Goal: Information Seeking & Learning: Learn about a topic

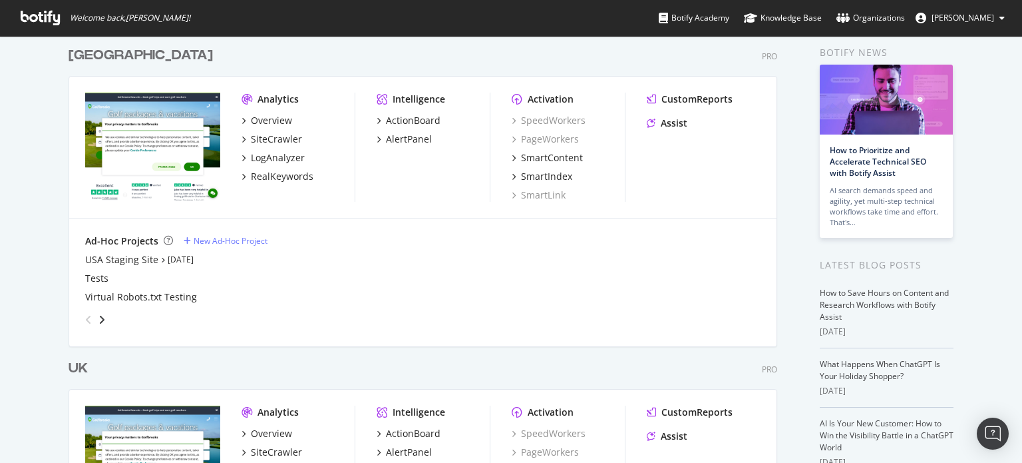
scroll to position [133, 0]
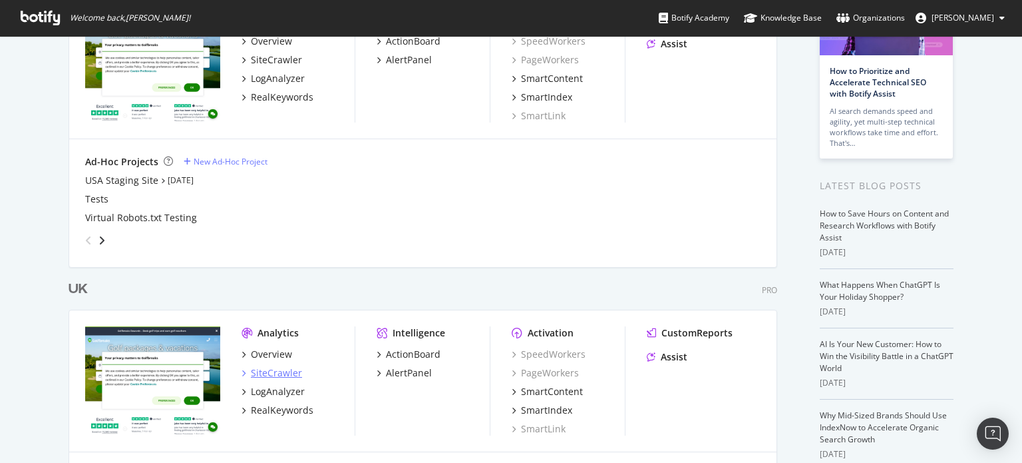
click at [262, 367] on div "SiteCrawler" at bounding box center [276, 372] width 51 height 13
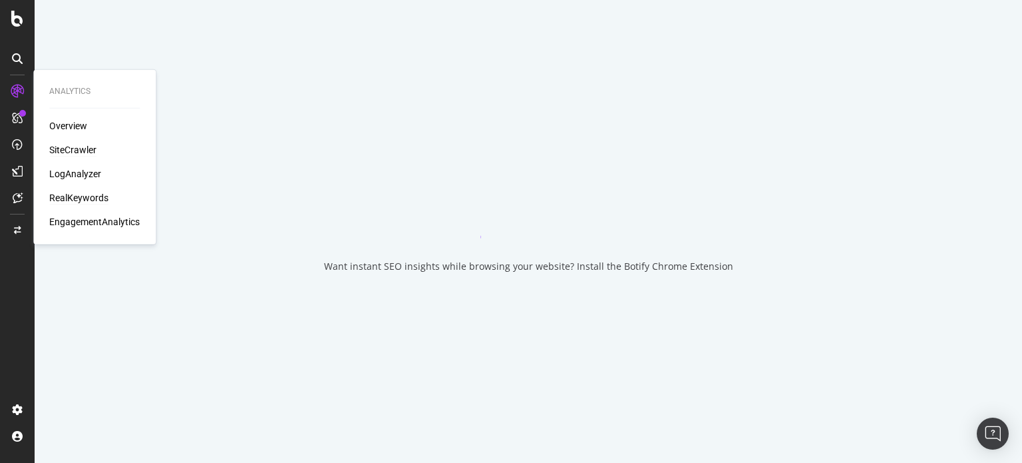
click at [101, 193] on div "RealKeywords" at bounding box center [78, 197] width 59 height 13
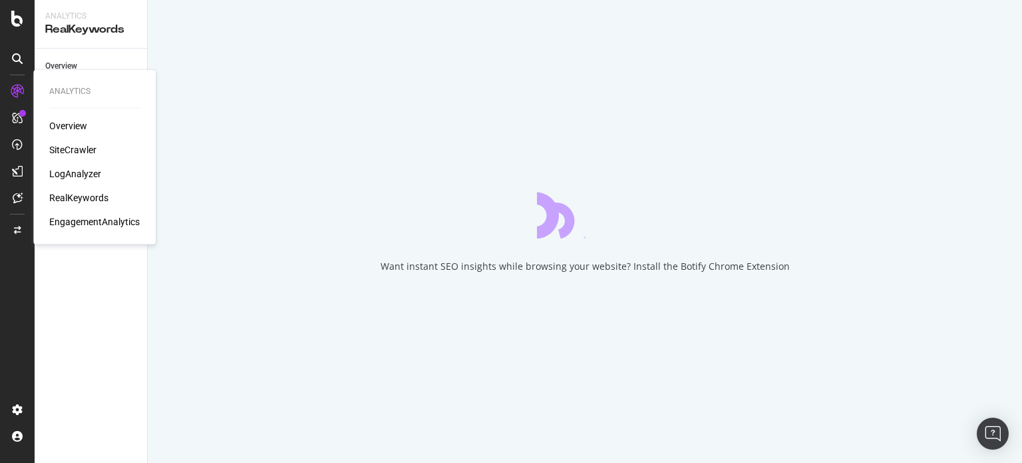
click at [93, 201] on div "RealKeywords" at bounding box center [78, 197] width 59 height 13
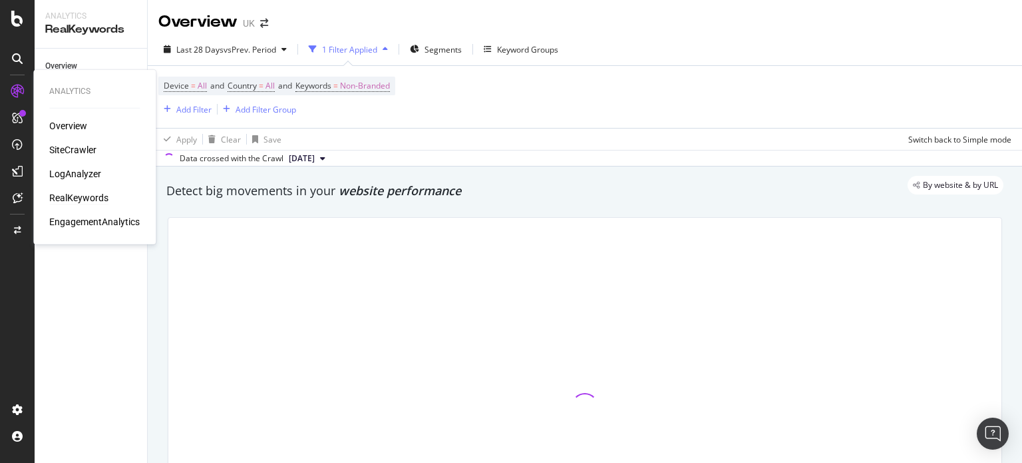
click at [87, 194] on div "RealKeywords" at bounding box center [78, 197] width 59 height 13
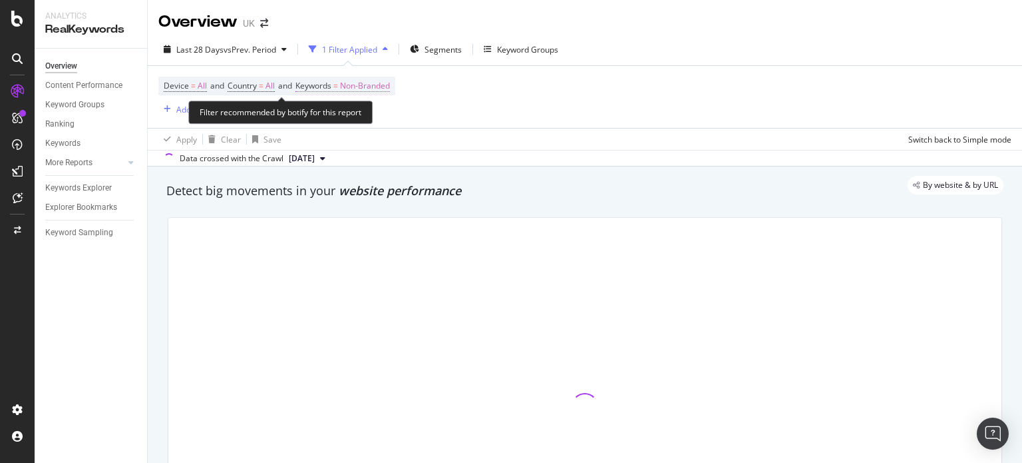
click at [371, 85] on span "Non-Branded" at bounding box center [365, 86] width 50 height 19
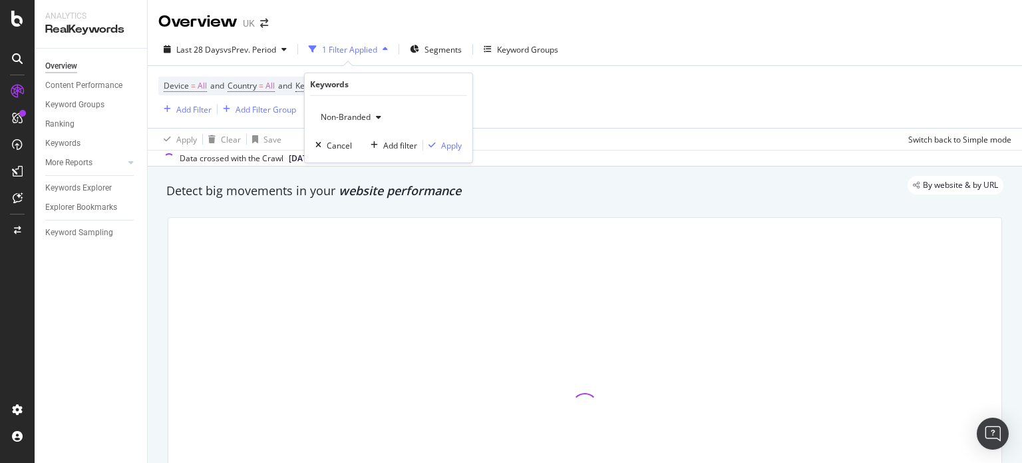
click at [364, 111] on span "Non-Branded" at bounding box center [343, 116] width 55 height 11
click at [354, 122] on span "Non-Branded" at bounding box center [343, 116] width 55 height 11
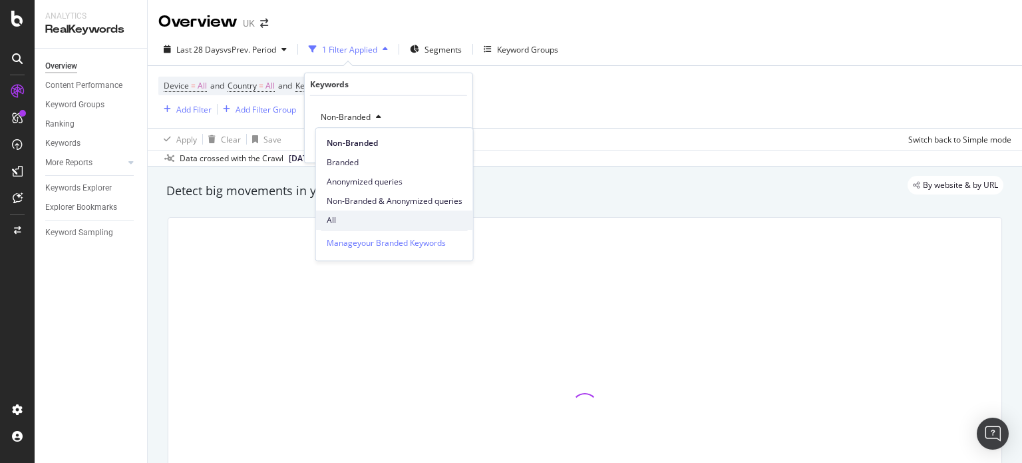
click at [333, 216] on span "All" at bounding box center [395, 220] width 136 height 12
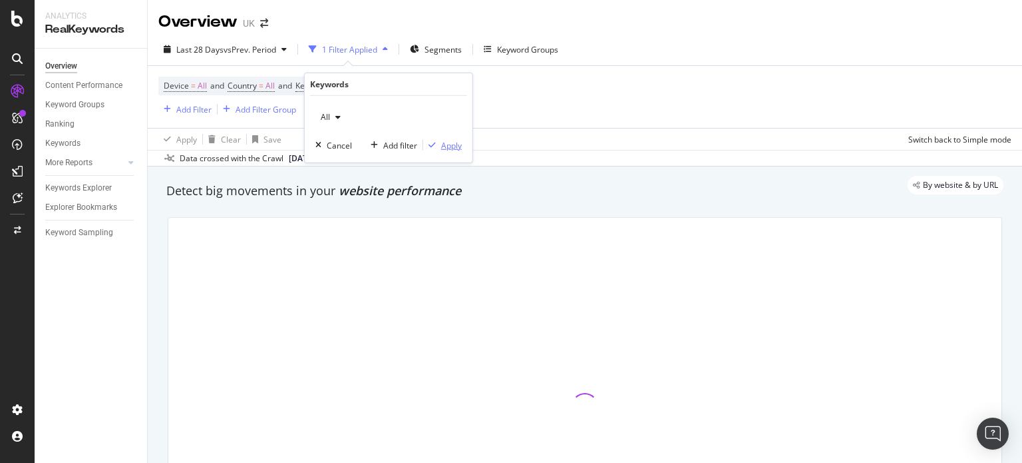
click at [444, 143] on div "Apply" at bounding box center [451, 144] width 21 height 11
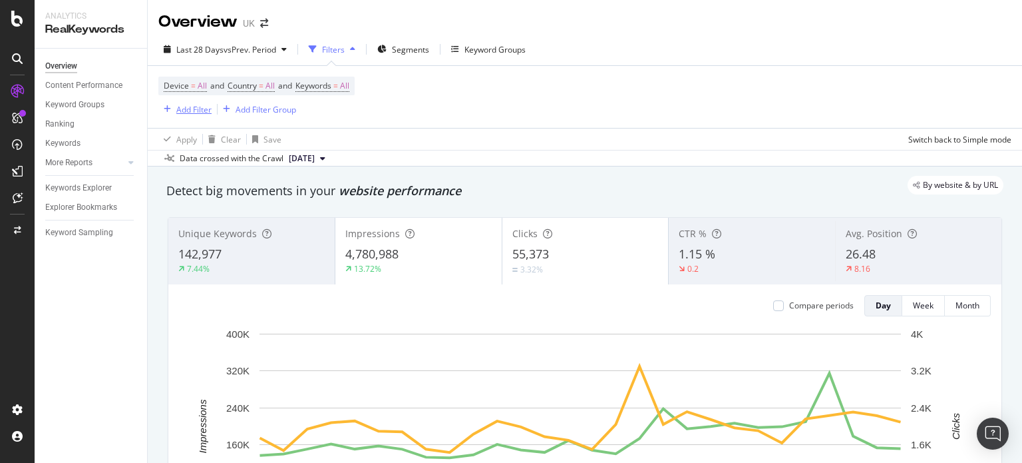
click at [205, 116] on button "Add Filter" at bounding box center [184, 109] width 53 height 16
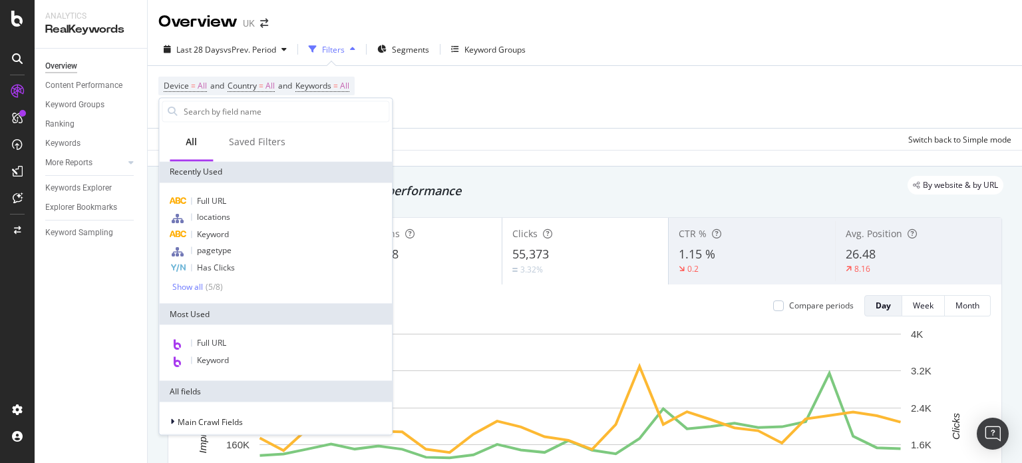
click at [201, 104] on input "text" at bounding box center [285, 111] width 206 height 20
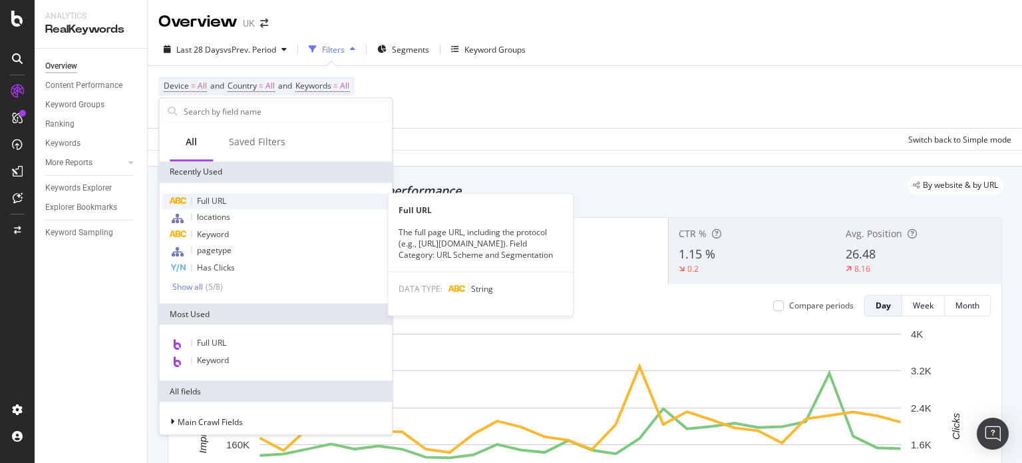
click at [214, 199] on span "Full URL" at bounding box center [211, 200] width 29 height 11
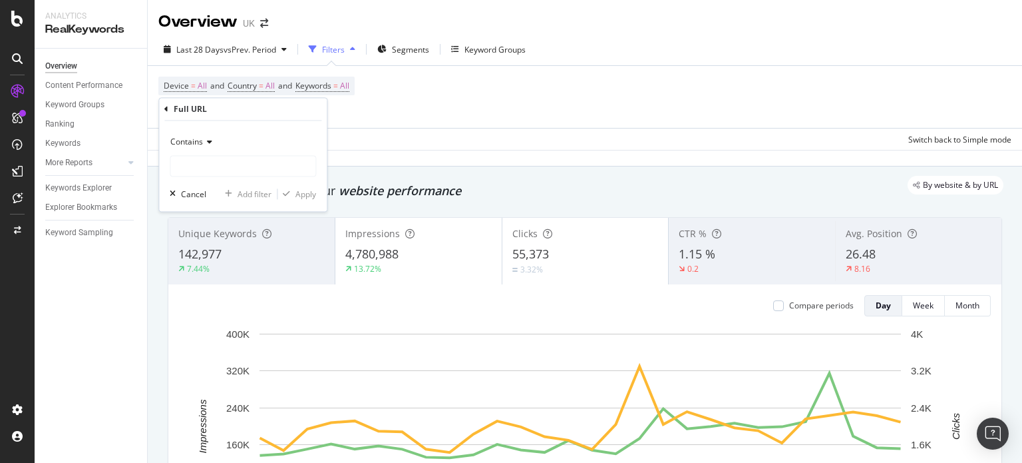
click at [226, 151] on div "Contains" at bounding box center [243, 142] width 146 height 21
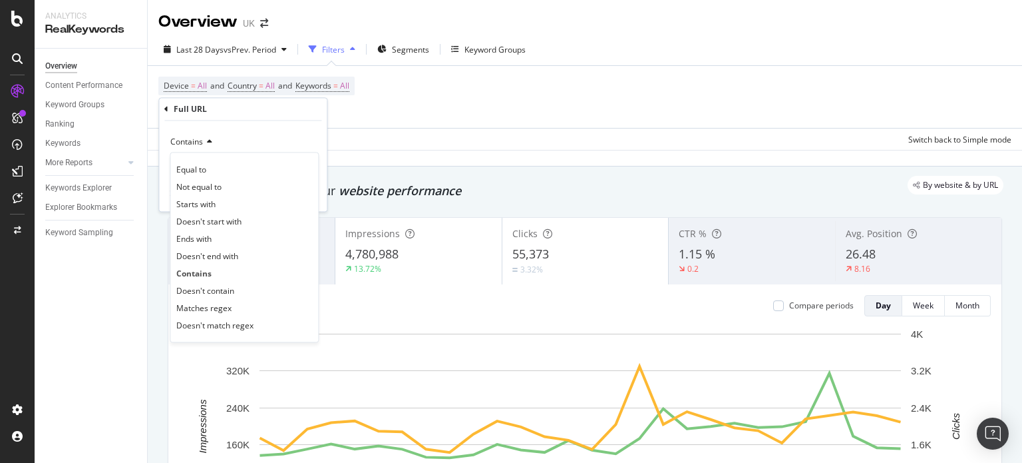
click at [236, 139] on div "Contains" at bounding box center [243, 142] width 146 height 21
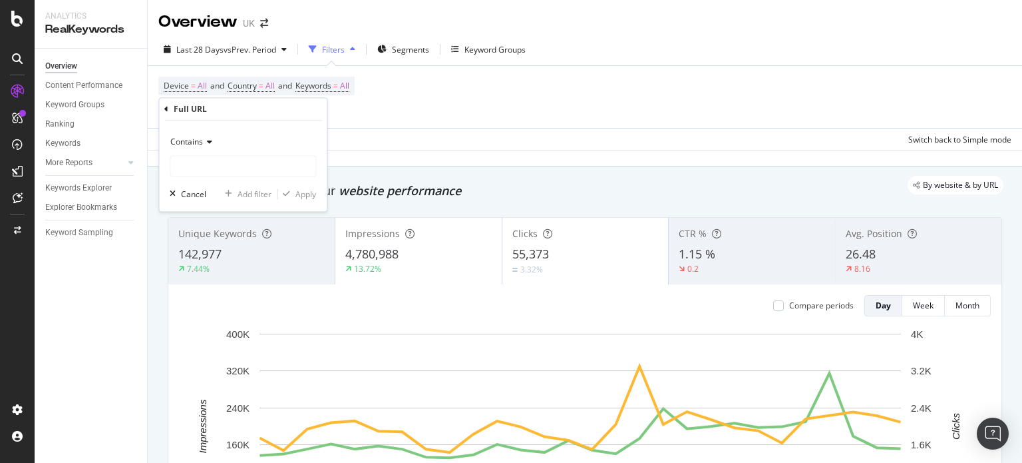
click at [214, 140] on div "Contains" at bounding box center [243, 142] width 146 height 21
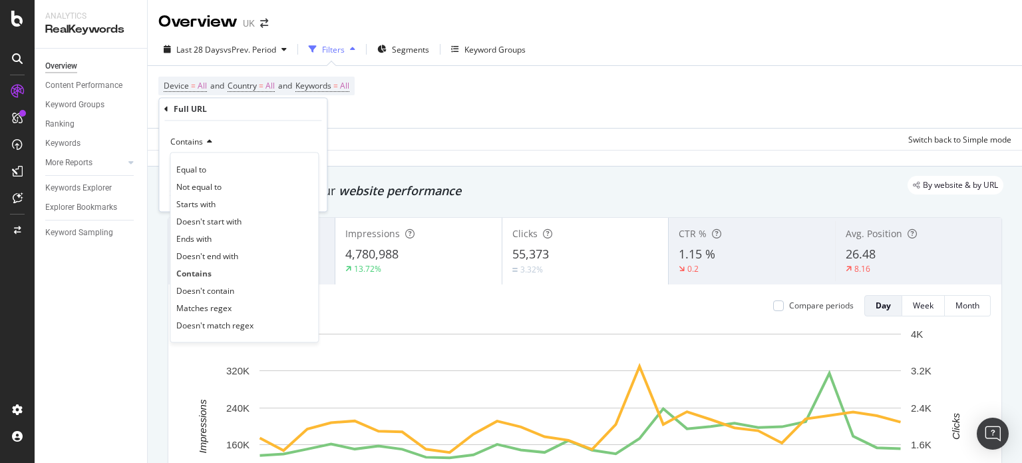
click at [216, 138] on div "Contains" at bounding box center [243, 142] width 146 height 21
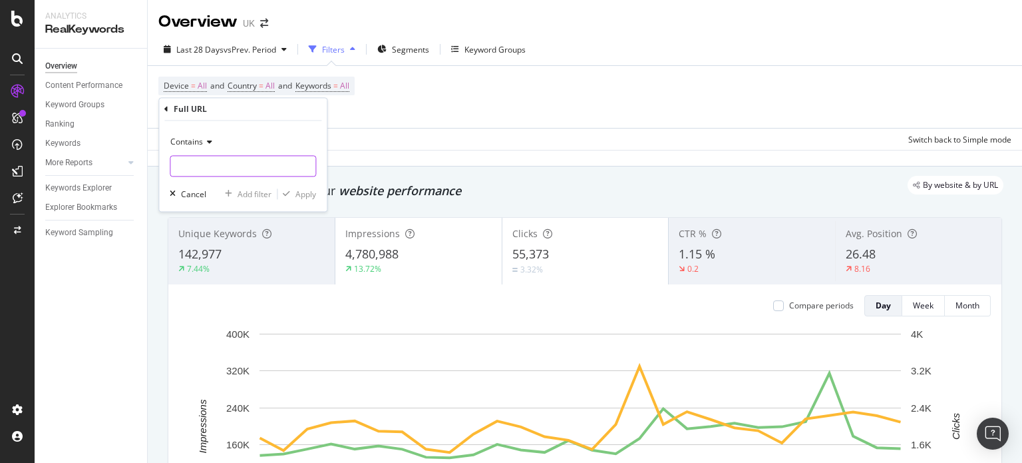
click at [209, 172] on input "text" at bounding box center [242, 166] width 145 height 21
paste input "[URL][DOMAIN_NAME]"
type input "[URL][DOMAIN_NAME]"
click at [306, 198] on div "Apply" at bounding box center [306, 193] width 21 height 11
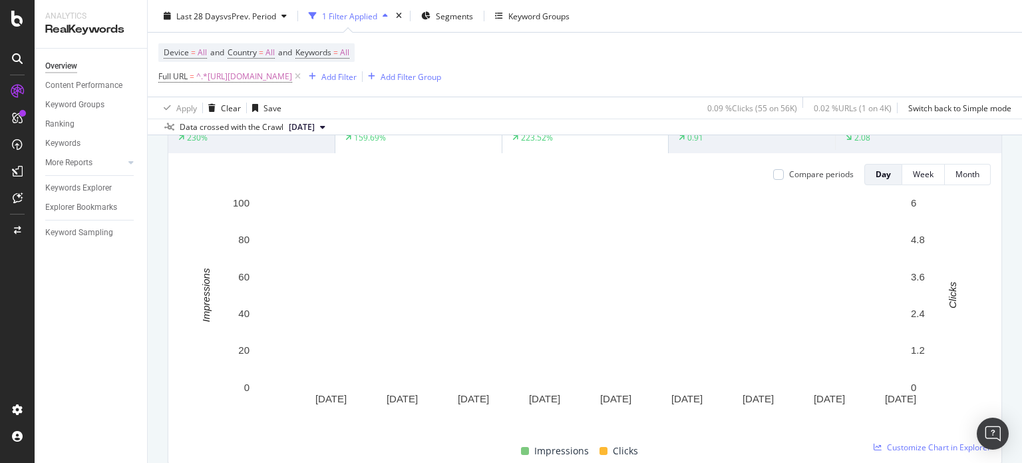
scroll to position [67, 0]
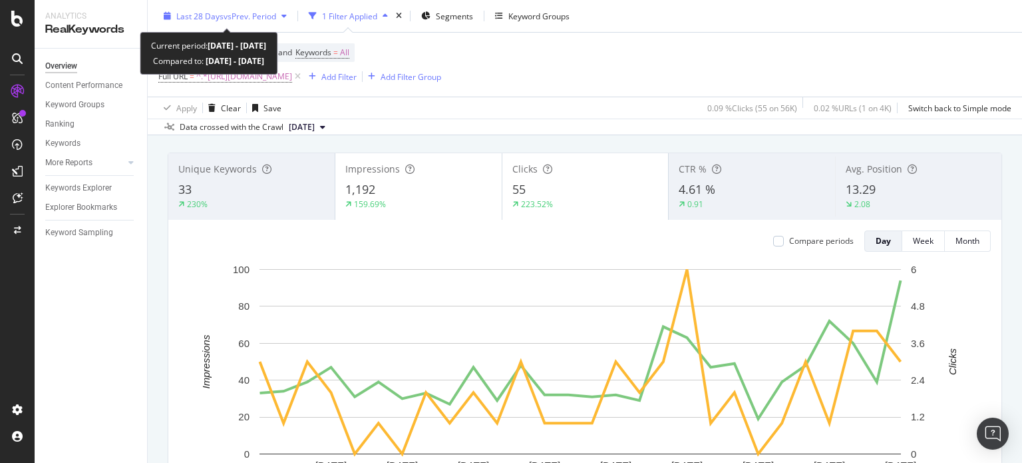
click at [230, 13] on span "vs Prev. Period" at bounding box center [250, 15] width 53 height 11
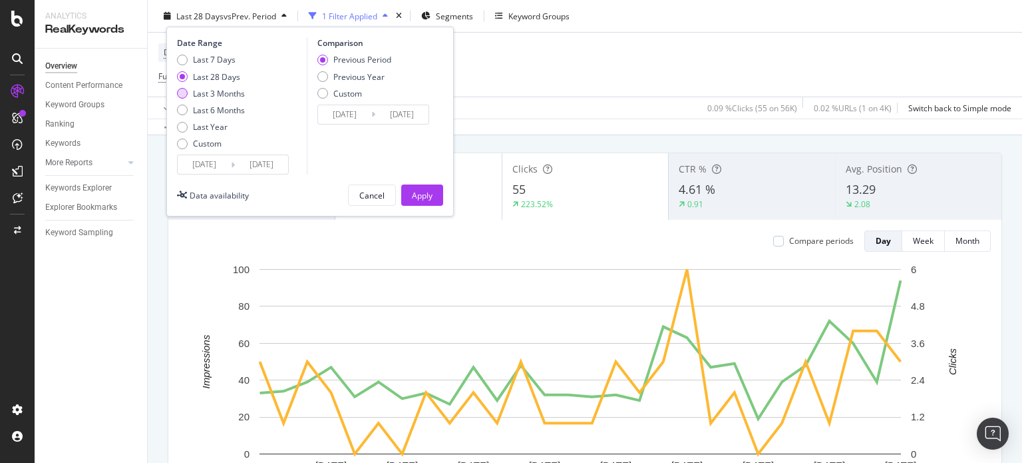
click at [212, 88] on div "Last 3 Months" at bounding box center [219, 92] width 52 height 11
type input "[DATE]"
click at [410, 187] on button "Apply" at bounding box center [422, 194] width 42 height 21
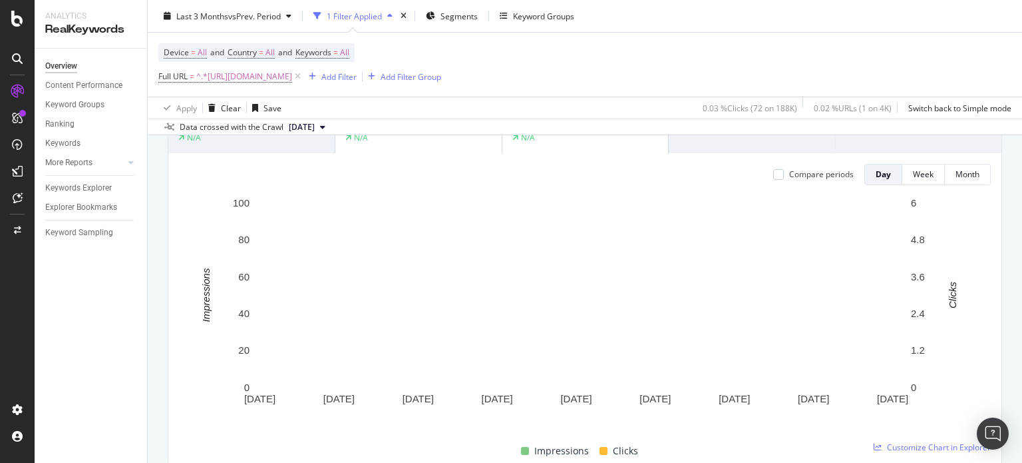
scroll to position [67, 0]
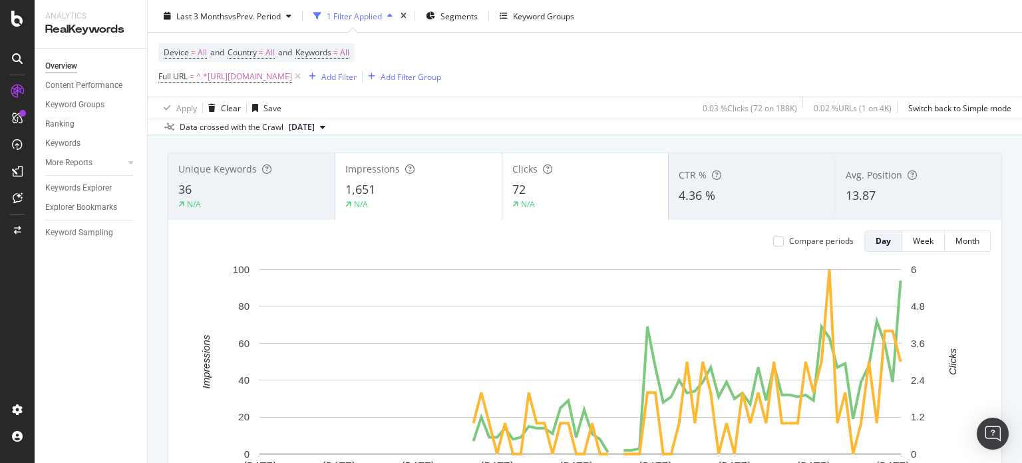
click at [423, 178] on div "Impressions 1,651 N/A" at bounding box center [418, 186] width 166 height 60
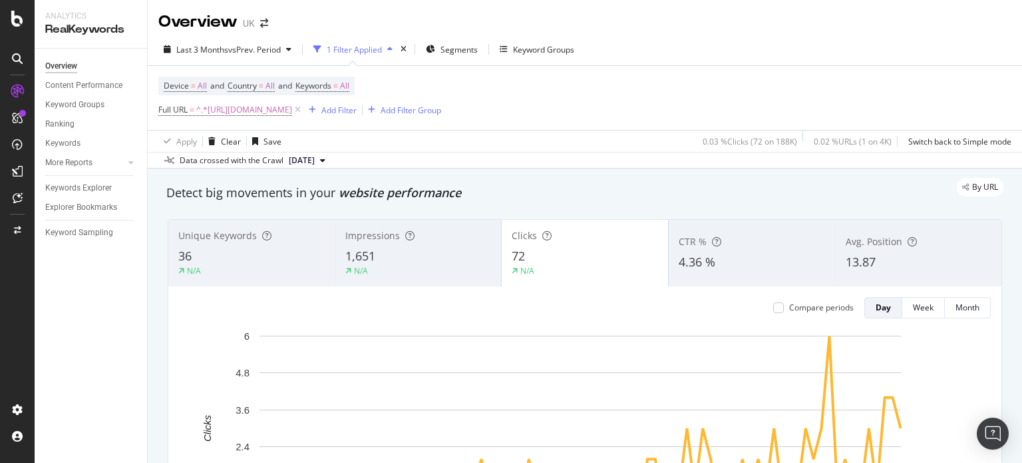
scroll to position [333, 0]
